Goal: Communication & Community: Ask a question

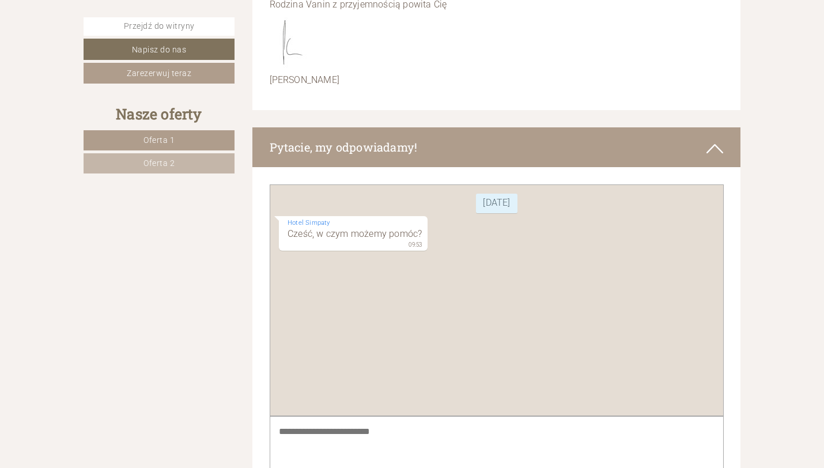
scroll to position [5779, 0]
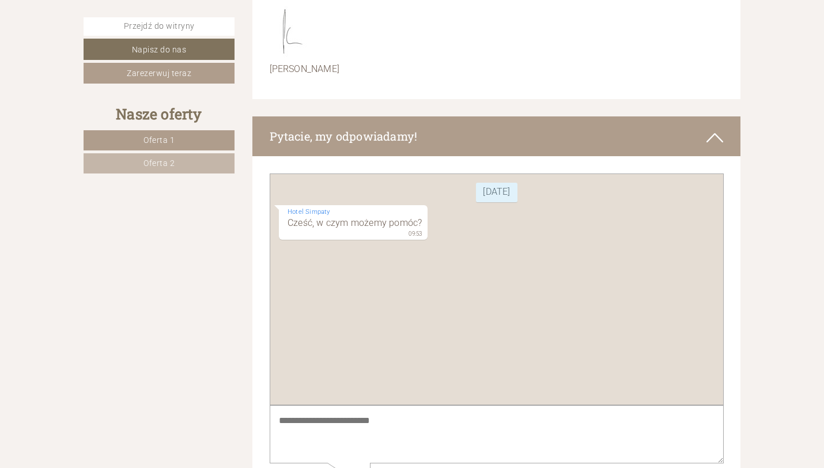
click at [380, 426] on textarea at bounding box center [496, 433] width 454 height 58
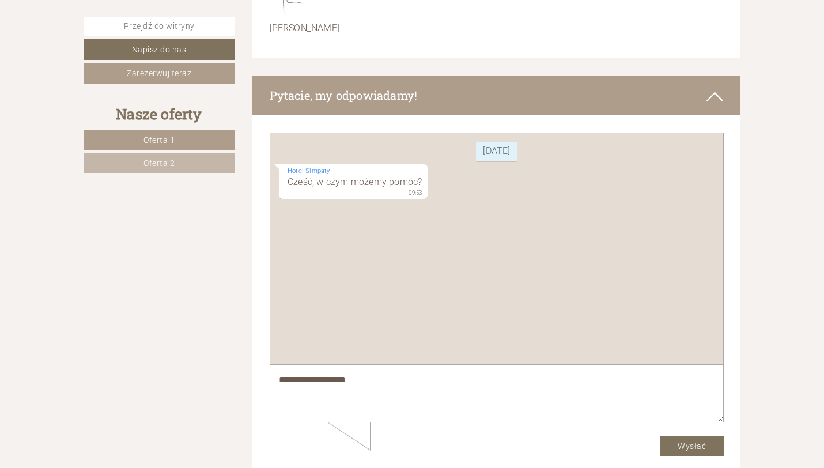
scroll to position [5906, 0]
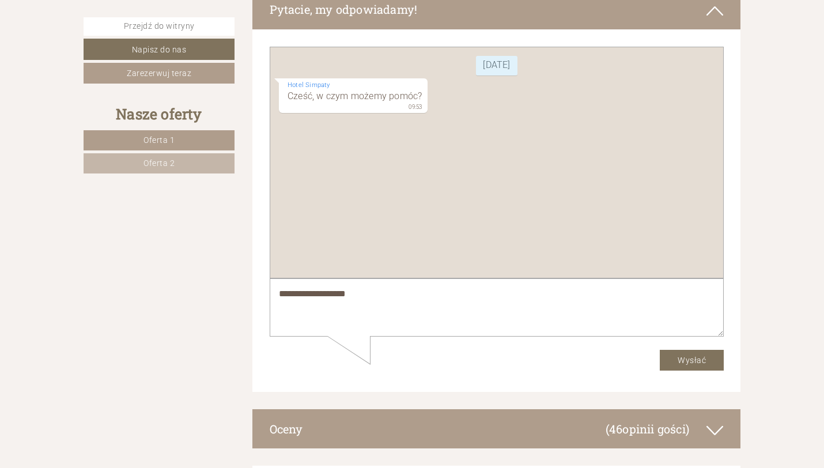
type textarea "**********"
click at [684, 360] on font "Wysłać" at bounding box center [691, 359] width 28 height 9
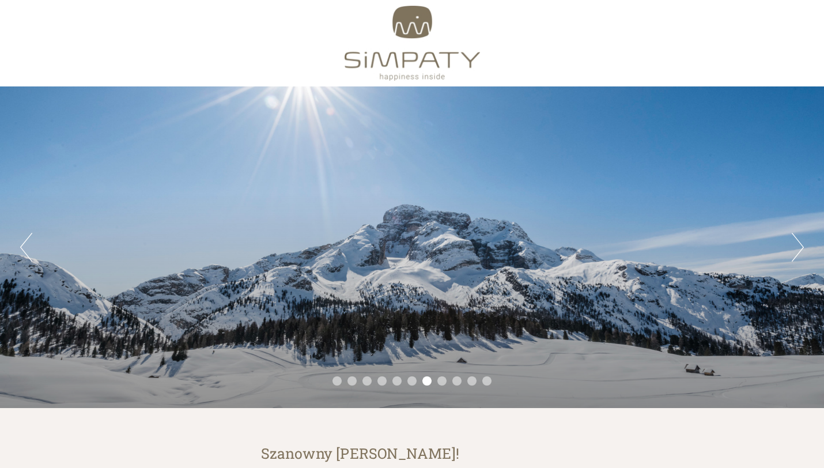
click at [800, 254] on button "Następny" at bounding box center [798, 247] width 12 height 29
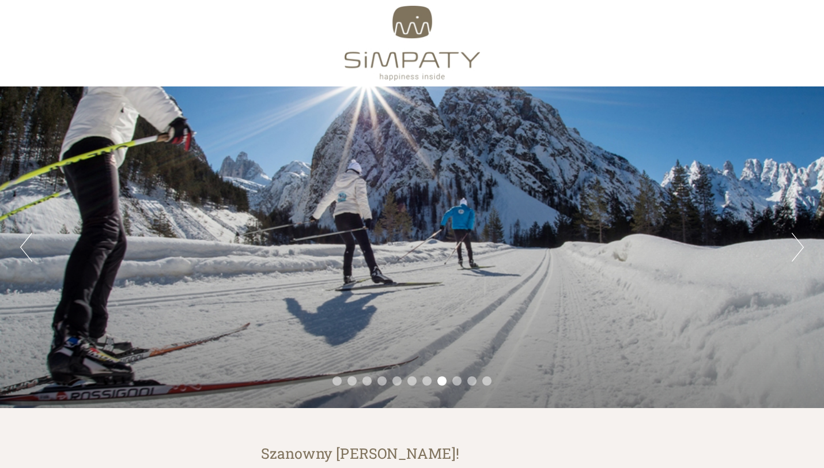
click at [800, 254] on button "Następny" at bounding box center [798, 247] width 12 height 29
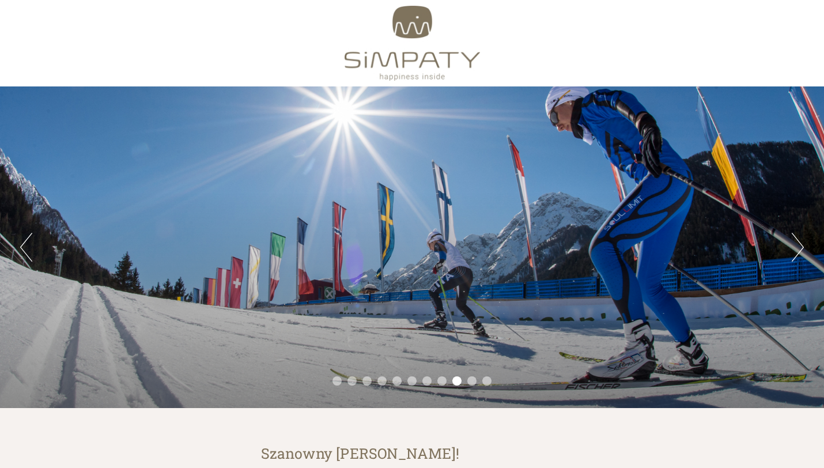
click at [800, 254] on button "Następny" at bounding box center [798, 247] width 12 height 29
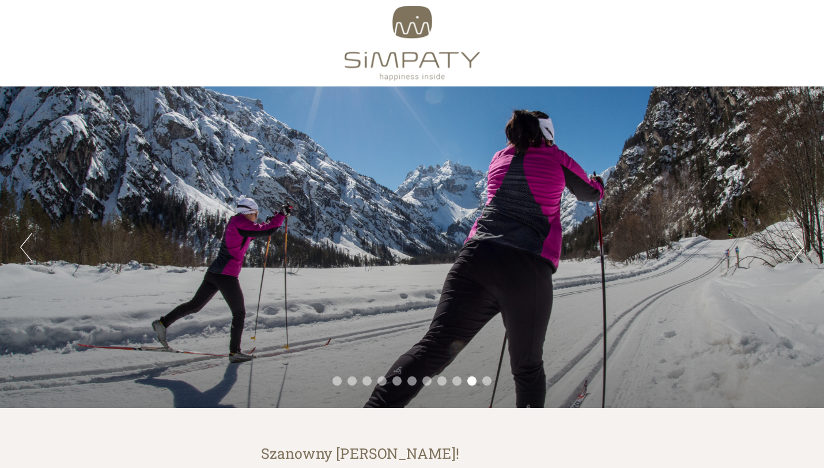
click at [800, 254] on button "Następny" at bounding box center [798, 247] width 12 height 29
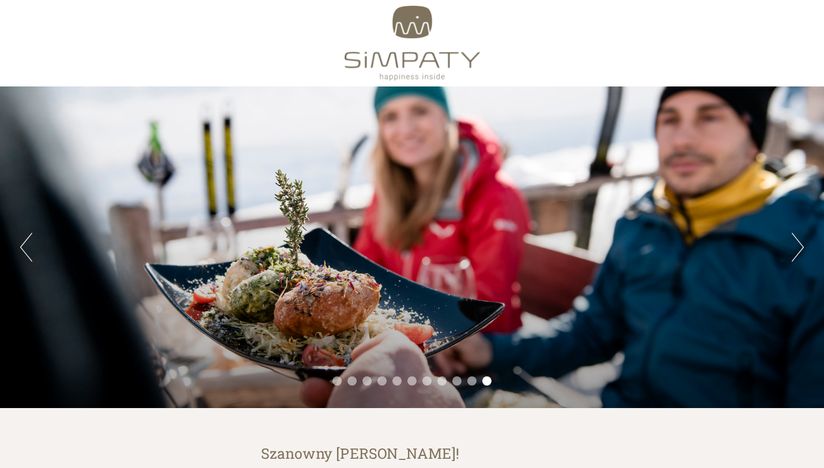
click at [800, 254] on button "Następny" at bounding box center [798, 247] width 12 height 29
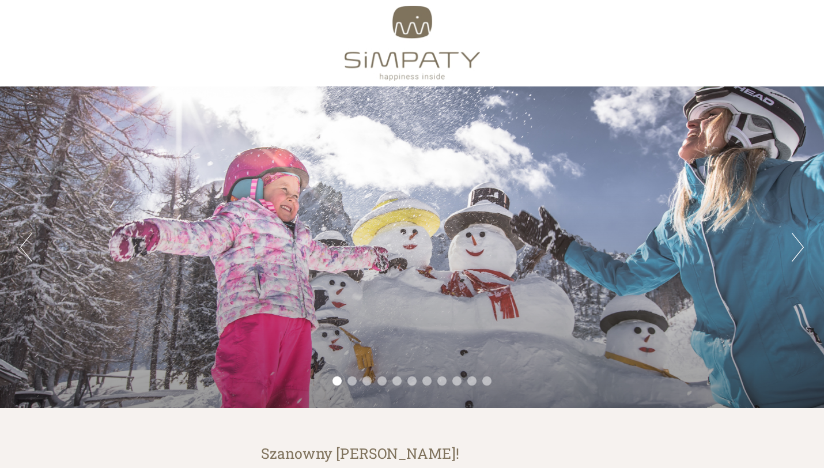
click at [800, 254] on button "Następny" at bounding box center [798, 247] width 12 height 29
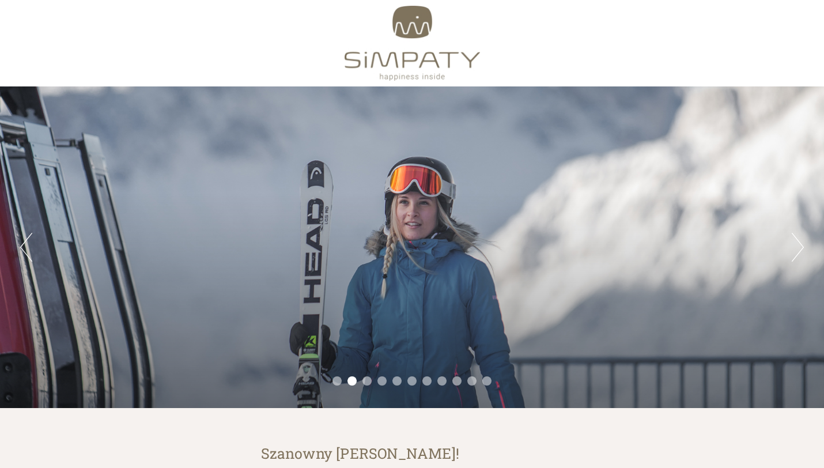
click at [800, 254] on button "Następny" at bounding box center [798, 247] width 12 height 29
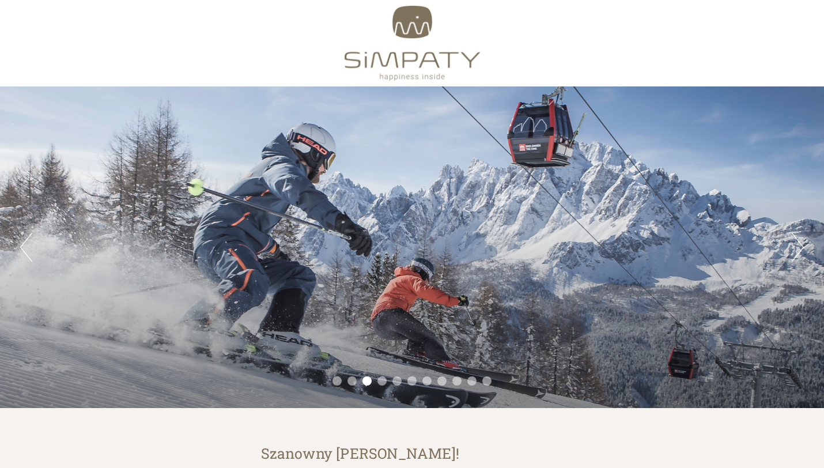
click at [800, 254] on button "Następny" at bounding box center [798, 247] width 12 height 29
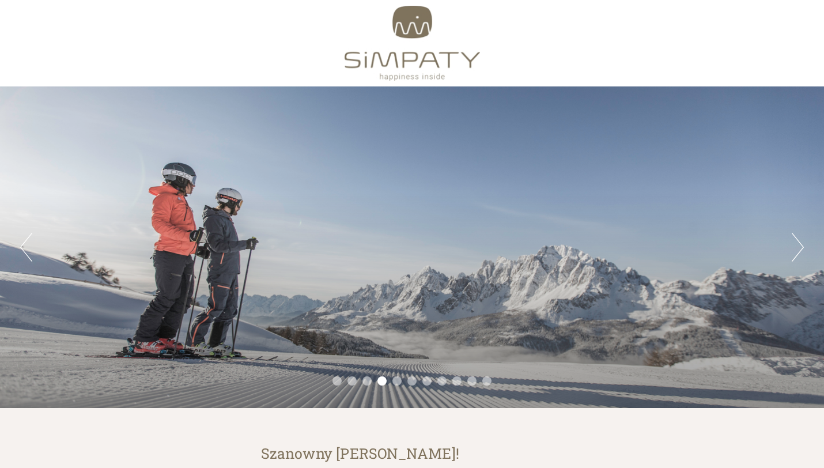
click at [18, 248] on div "Poprzedni Następny 1 2 3 4 5 6 7 8 9 10 11" at bounding box center [412, 246] width 824 height 321
click at [25, 248] on button "Poprzedni" at bounding box center [26, 247] width 12 height 29
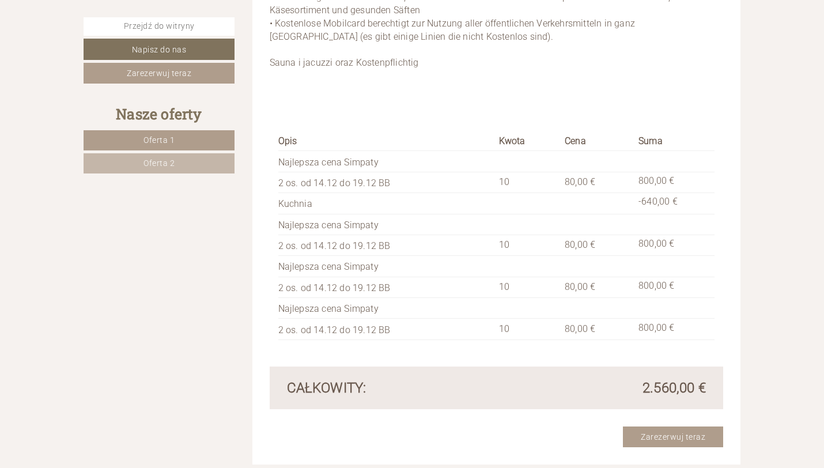
scroll to position [1216, 0]
